Goal: Complete application form

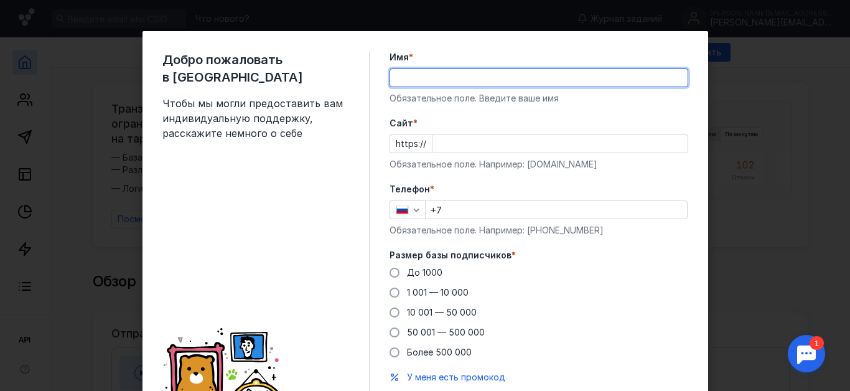
type input "T"
type input "[PERSON_NAME]"
click at [434, 144] on input "Cайт *" at bounding box center [559, 143] width 255 height 17
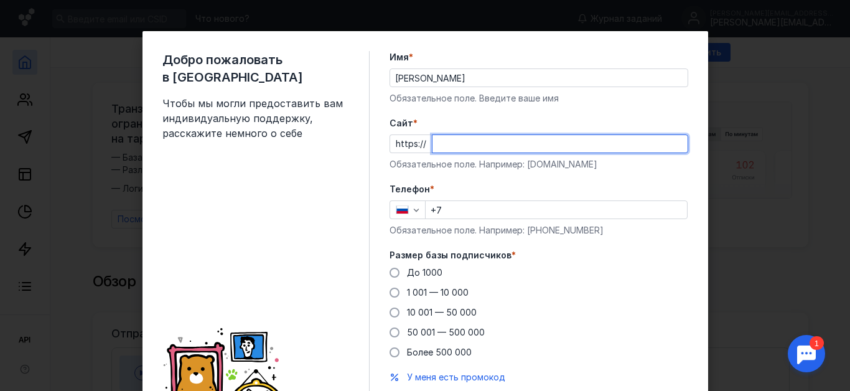
click at [396, 142] on div "https://" at bounding box center [538, 143] width 299 height 19
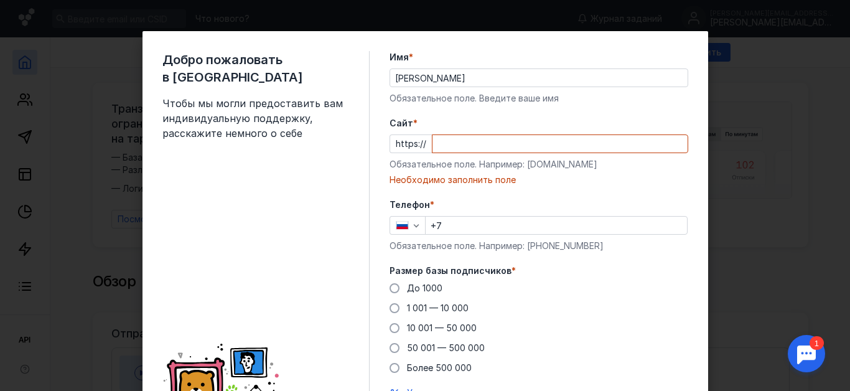
click at [440, 142] on input "Cайт *" at bounding box center [559, 143] width 255 height 17
paste input "[DOMAIN_NAME][URL]"
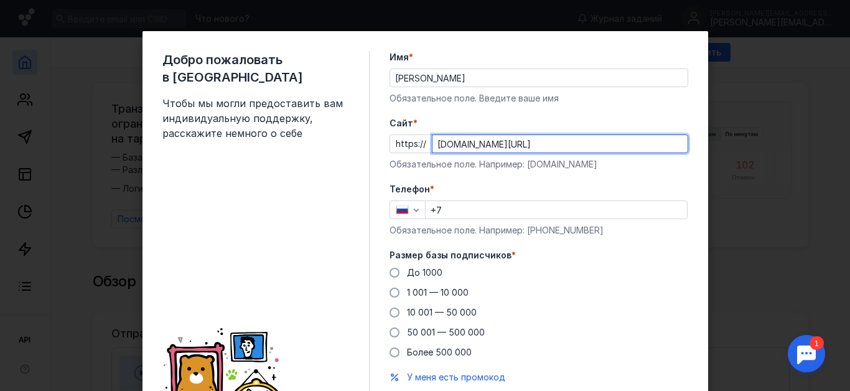
type input "[DOMAIN_NAME][URL]"
click at [466, 206] on input "+7" at bounding box center [555, 209] width 261 height 17
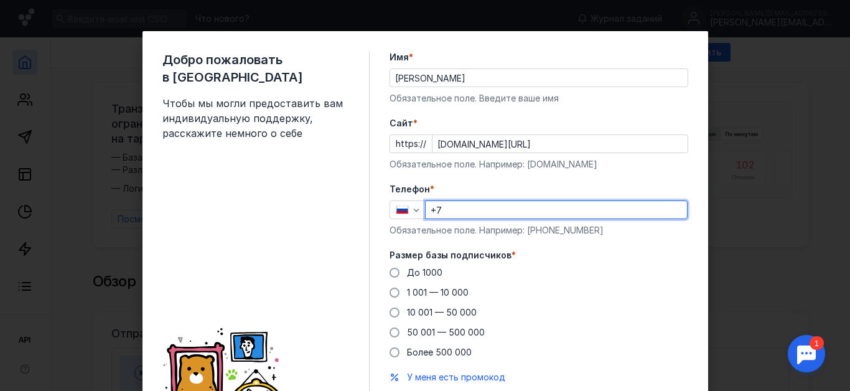
type input "[PHONE_NUMBER]"
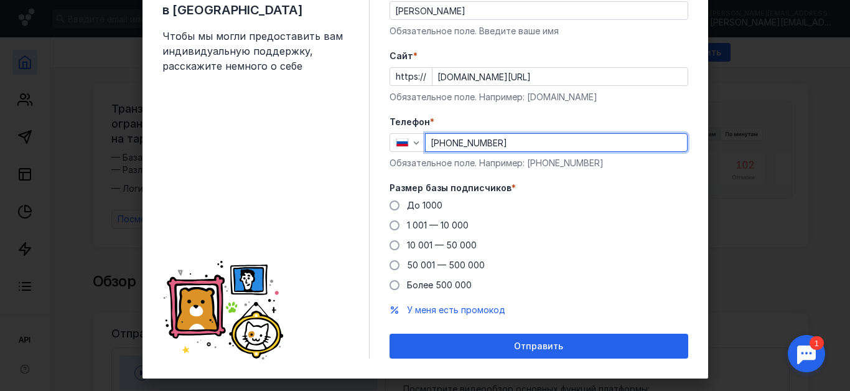
scroll to position [86, 0]
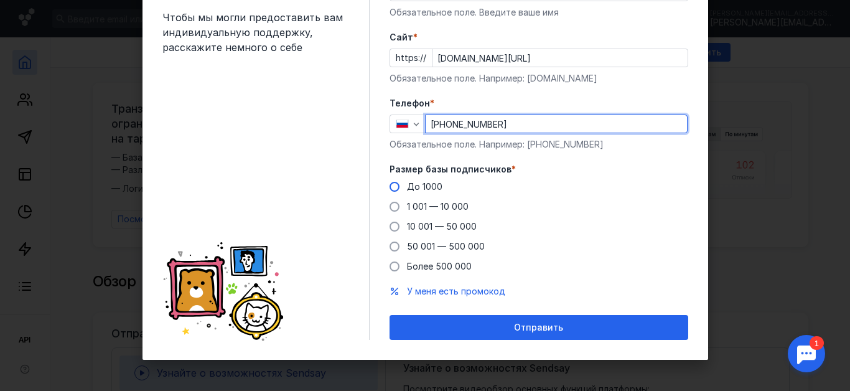
click at [389, 187] on span at bounding box center [394, 187] width 10 height 10
click at [0, 0] on input "До 1000" at bounding box center [0, 0] width 0 height 0
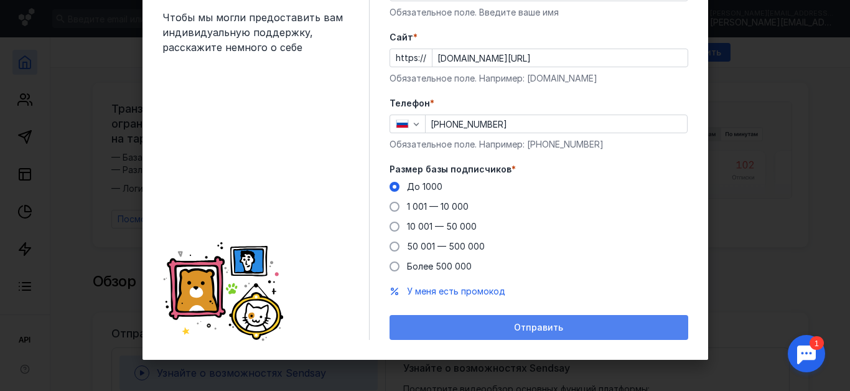
click at [560, 325] on div "Отправить" at bounding box center [539, 327] width 286 height 11
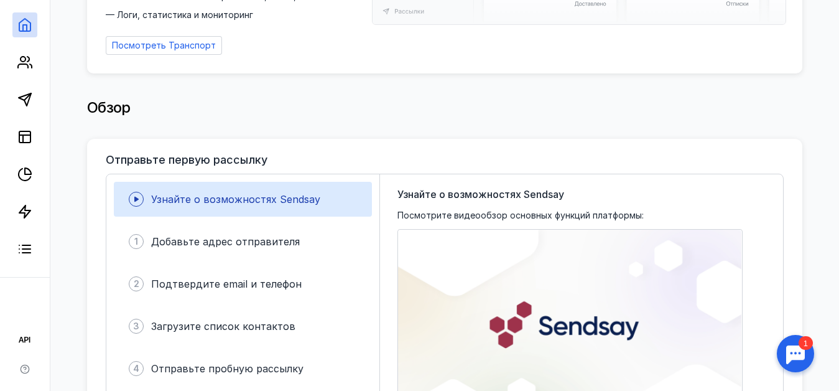
scroll to position [0, 0]
